Goal: Task Accomplishment & Management: Manage account settings

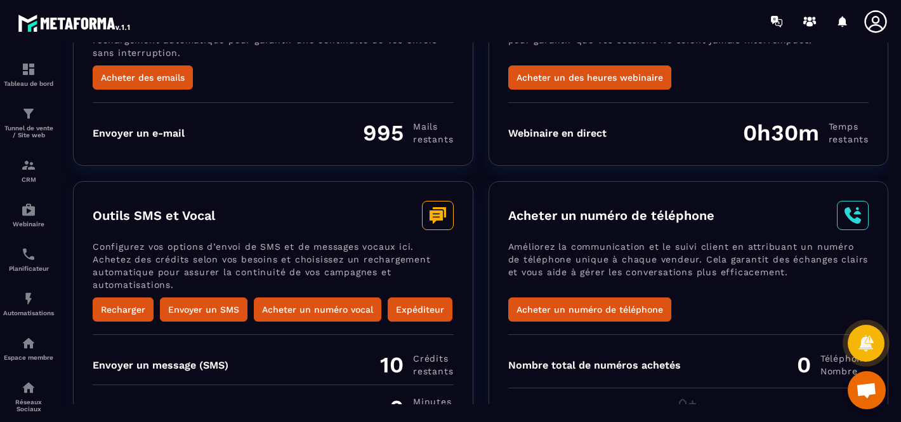
scroll to position [203, 0]
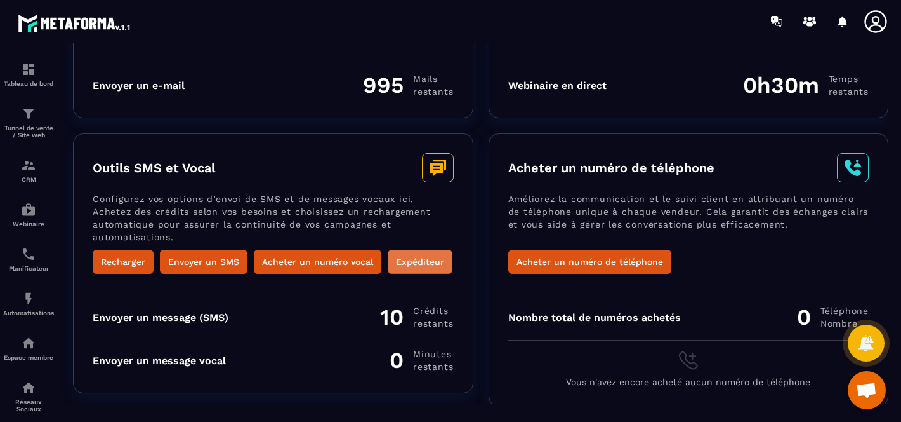
click at [415, 260] on button "Expéditeur" at bounding box center [420, 261] width 65 height 24
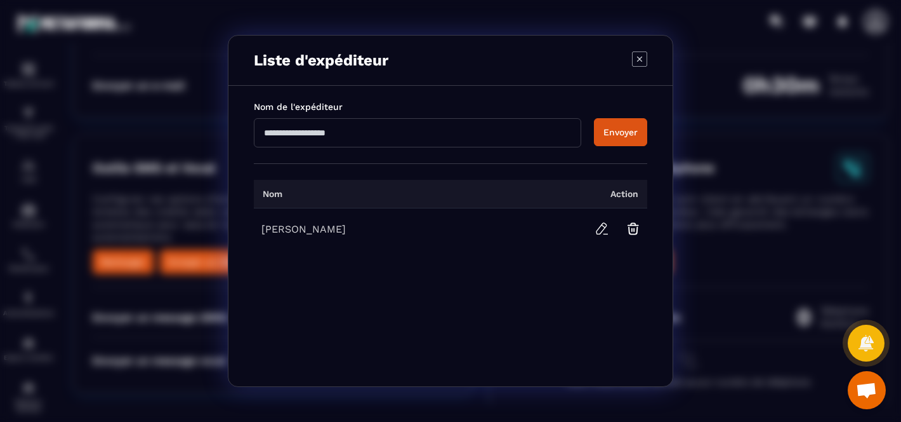
click at [646, 62] on icon "Modal window" at bounding box center [639, 58] width 15 height 15
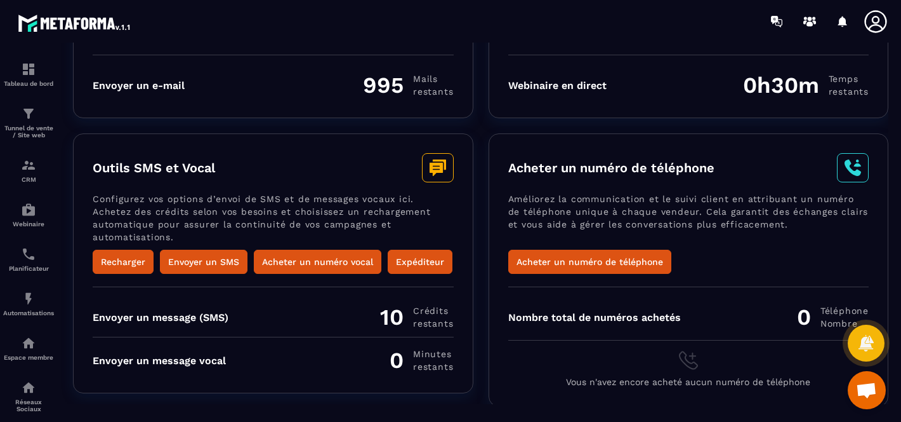
scroll to position [0, 0]
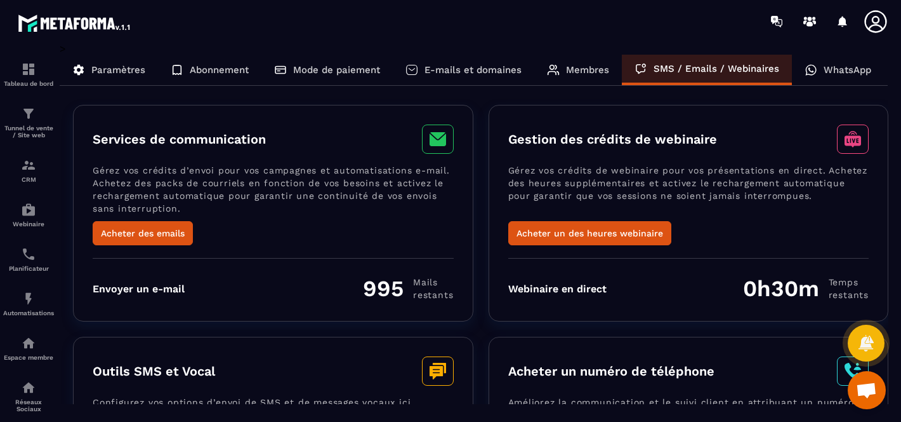
click at [435, 68] on p "E-mails et domaines" at bounding box center [473, 69] width 97 height 11
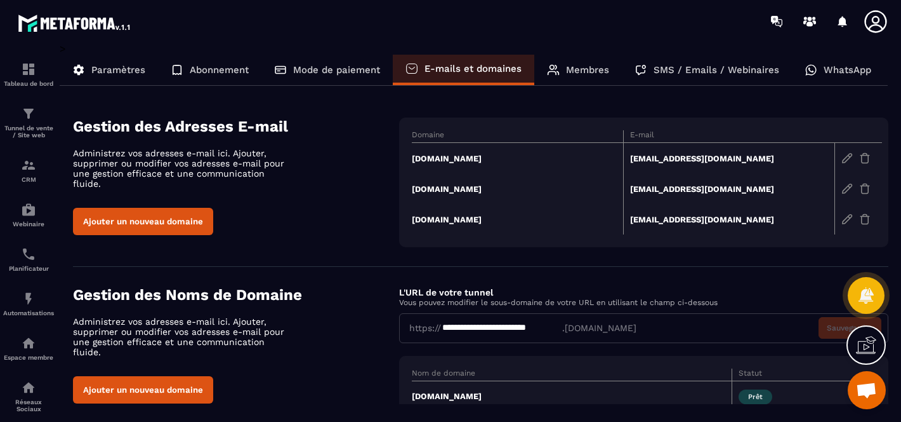
click at [292, 74] on div "Mode de paiement" at bounding box center [327, 70] width 131 height 30
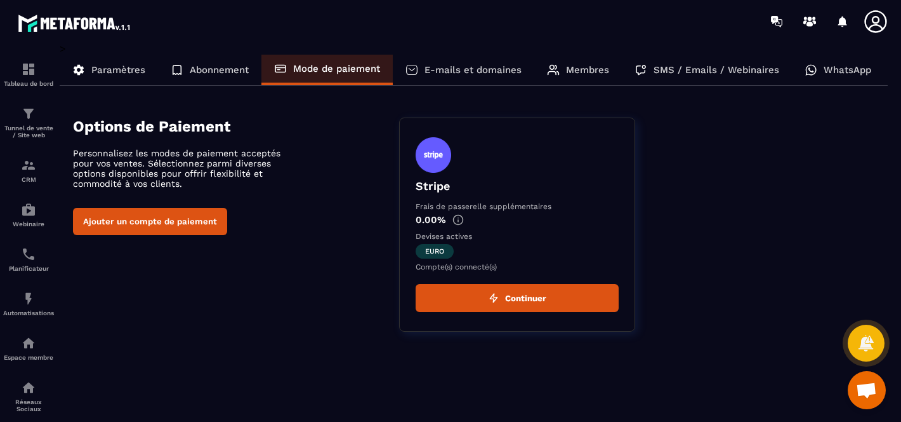
click at [208, 70] on p "Abonnement" at bounding box center [219, 69] width 59 height 11
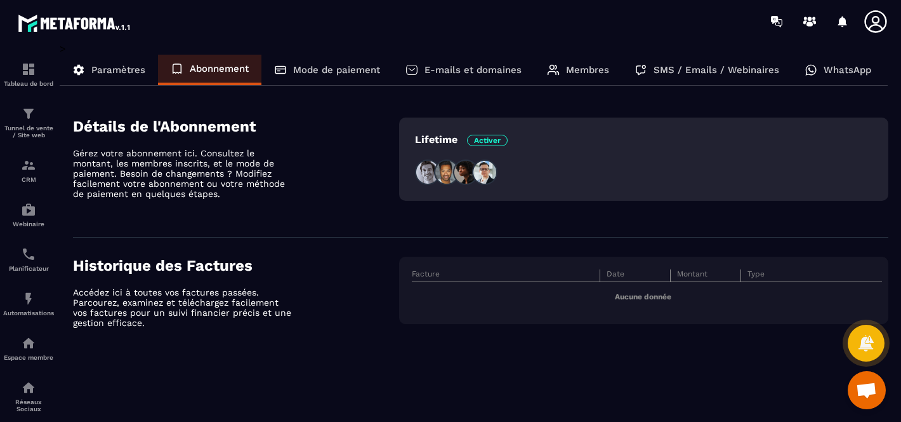
click at [158, 79] on div "Paramètres" at bounding box center [209, 70] width 103 height 30
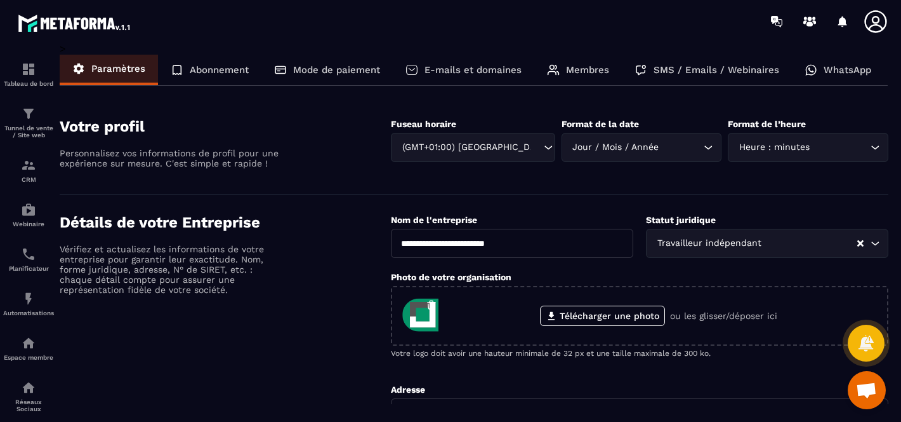
click at [444, 67] on p "E-mails et domaines" at bounding box center [473, 69] width 97 height 11
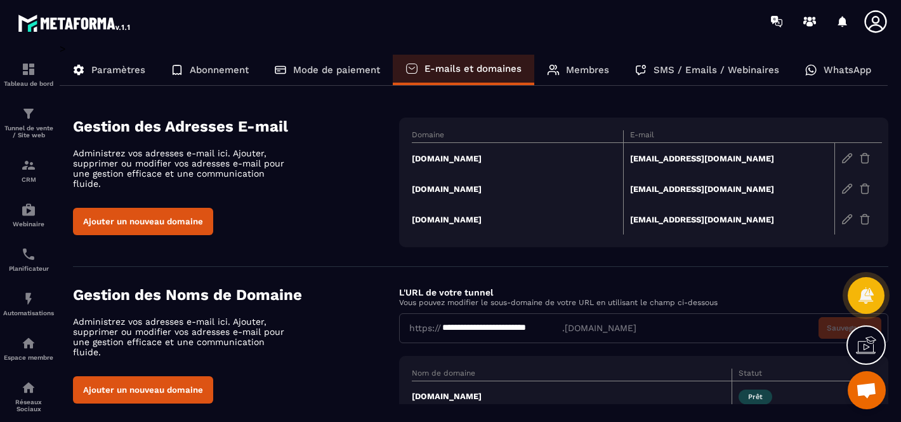
click at [583, 70] on p "Membres" at bounding box center [587, 69] width 43 height 11
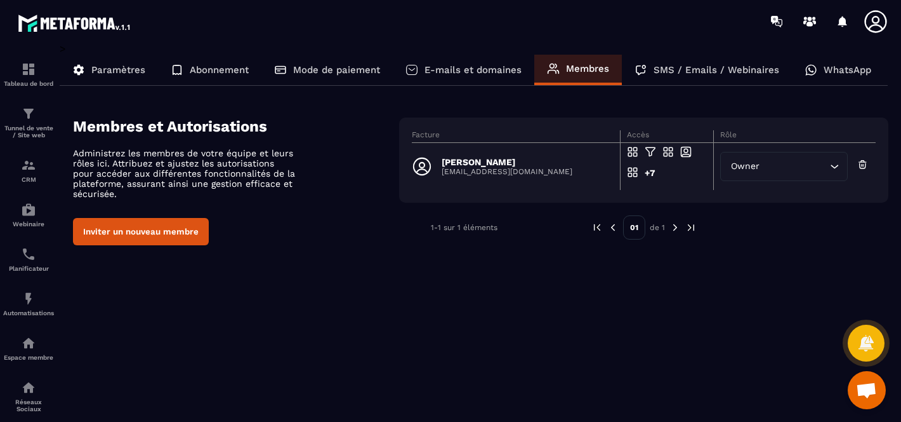
click at [679, 67] on p "SMS / Emails / Webinaires" at bounding box center [717, 69] width 126 height 11
